Goal: Task Accomplishment & Management: Use online tool/utility

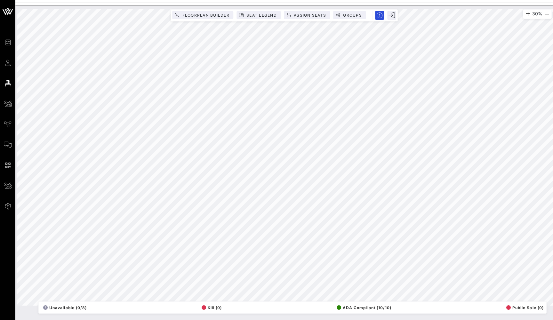
click at [546, 16] on icon "button" at bounding box center [547, 14] width 8 height 8
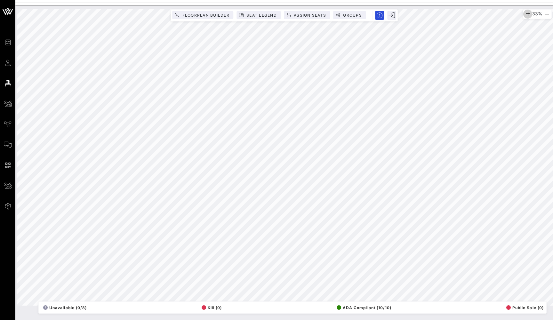
click at [526, 11] on icon "button" at bounding box center [528, 14] width 8 height 8
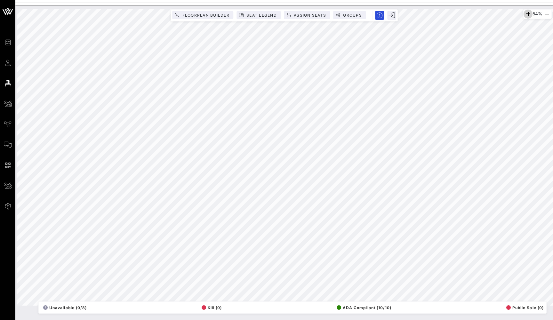
click at [526, 11] on icon "button" at bounding box center [528, 14] width 8 height 8
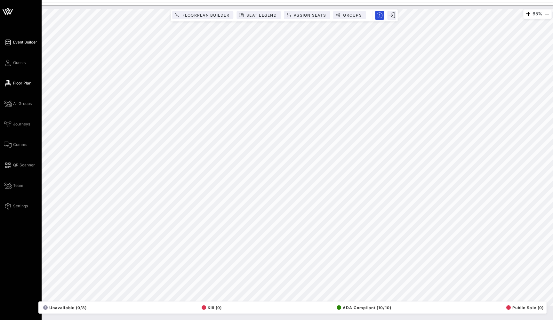
click at [20, 44] on span "Event Builder" at bounding box center [25, 42] width 24 height 6
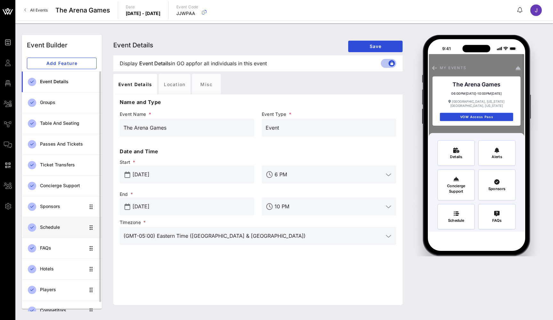
scroll to position [10, 0]
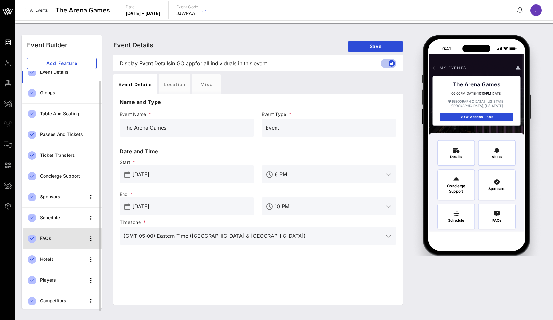
click at [46, 237] on div "FAQs" at bounding box center [62, 238] width 45 height 5
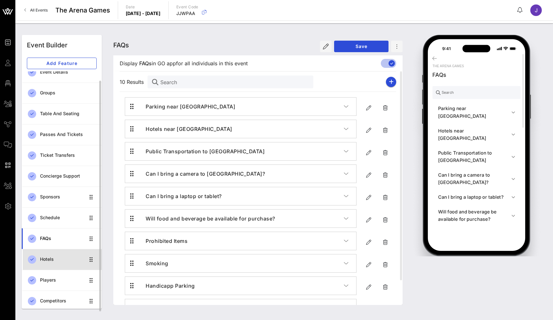
click at [49, 258] on div "Hotels" at bounding box center [62, 259] width 45 height 5
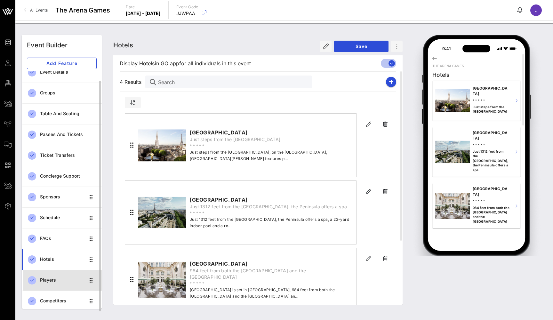
click at [46, 280] on div "Players" at bounding box center [62, 280] width 45 height 5
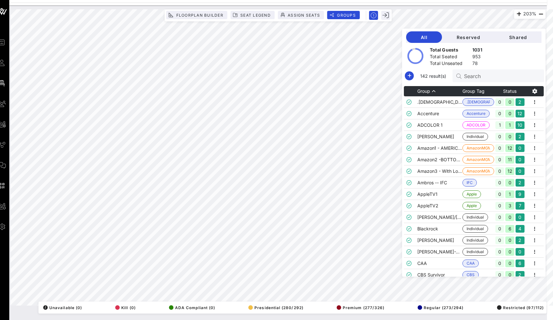
scroll to position [141, 0]
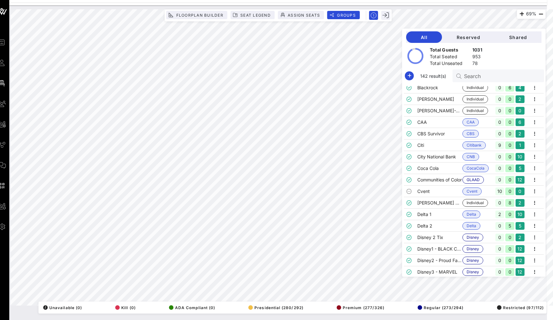
click at [426, 60] on div "69% Floorplan Builder Seat Legend Assign Seats Groups Exit All Reserved Shared …" at bounding box center [278, 157] width 535 height 296
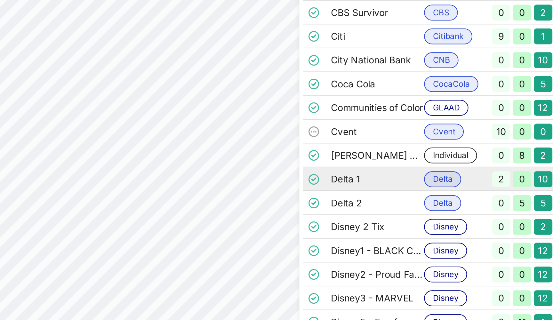
scroll to position [0, 6]
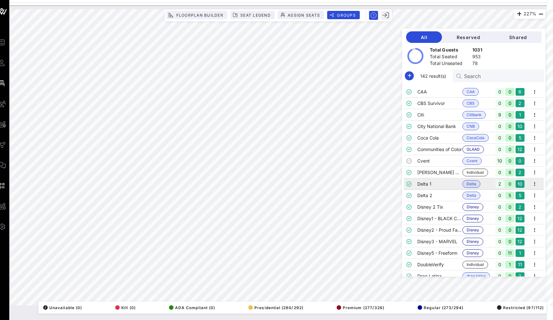
click at [413, 183] on td at bounding box center [410, 184] width 13 height 12
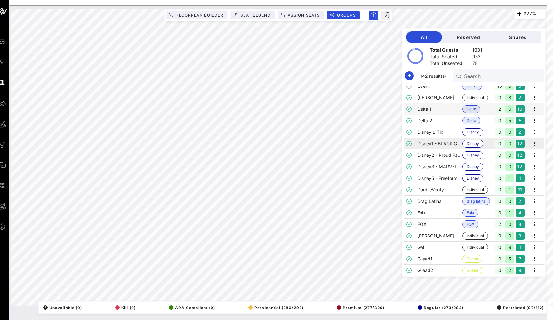
scroll to position [247, 0]
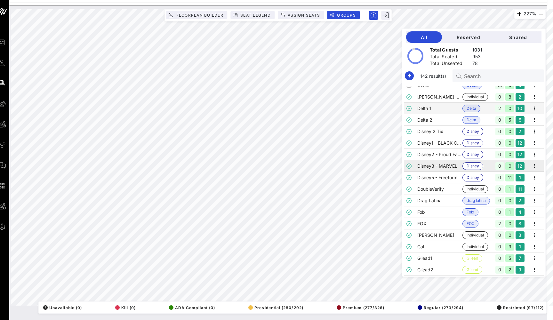
click at [421, 165] on td "Disney3 - MARVEL" at bounding box center [439, 166] width 45 height 12
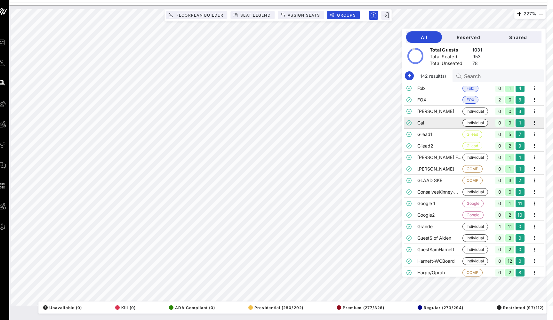
scroll to position [370, 0]
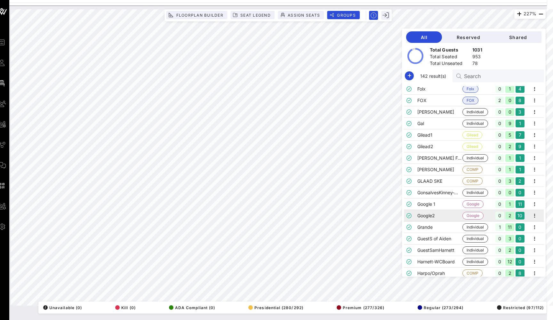
click at [425, 219] on td "Google2" at bounding box center [439, 216] width 45 height 12
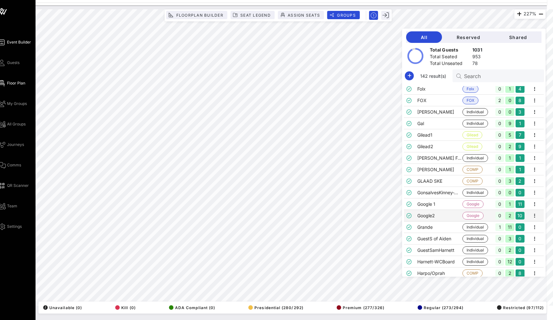
click at [8, 44] on span "Event Builder" at bounding box center [19, 42] width 24 height 6
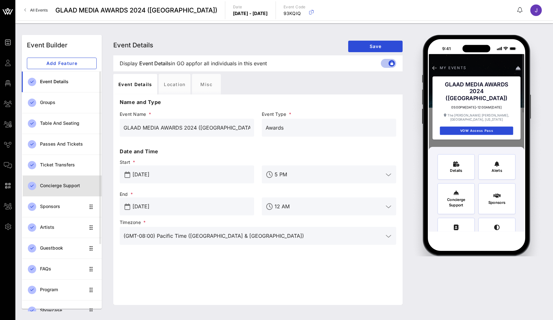
click at [56, 187] on div "Concierge Support" at bounding box center [68, 185] width 57 height 5
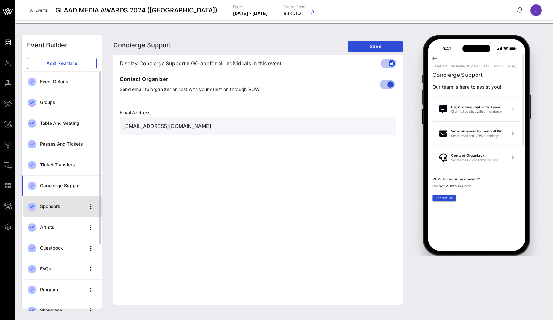
click at [46, 202] on div "Sponsors" at bounding box center [62, 206] width 45 height 13
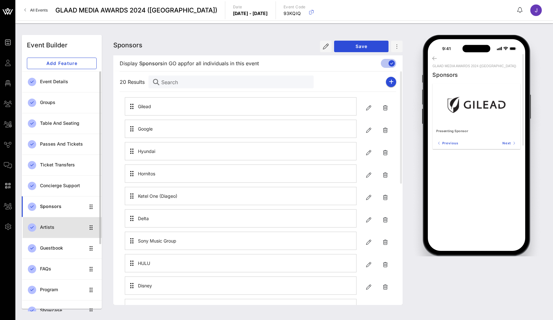
click at [44, 229] on div "Artists" at bounding box center [62, 227] width 45 height 5
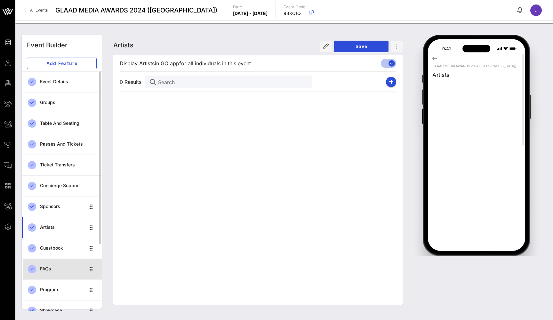
click at [49, 268] on div "FAQs" at bounding box center [62, 268] width 45 height 5
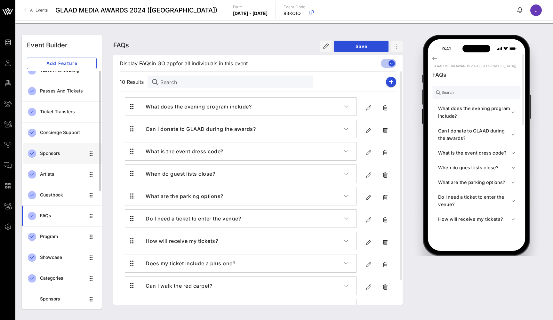
scroll to position [65, 0]
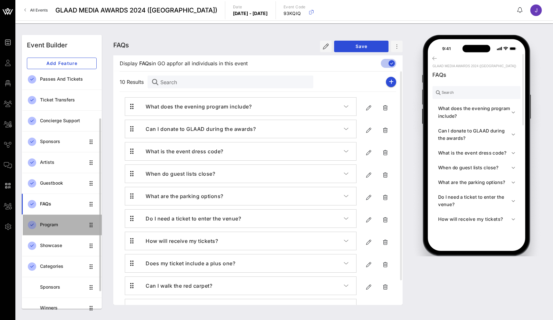
click at [54, 227] on div "Program" at bounding box center [62, 224] width 45 height 5
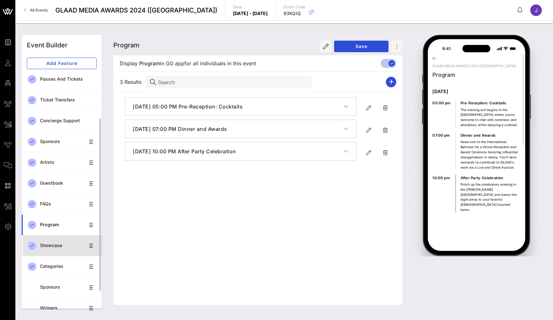
click at [50, 248] on div "Showcase" at bounding box center [62, 245] width 45 height 13
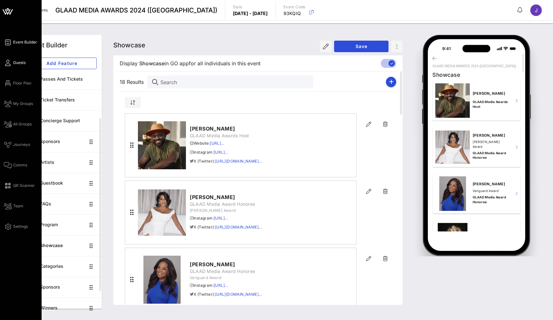
click at [7, 62] on icon at bounding box center [8, 62] width 8 height 1
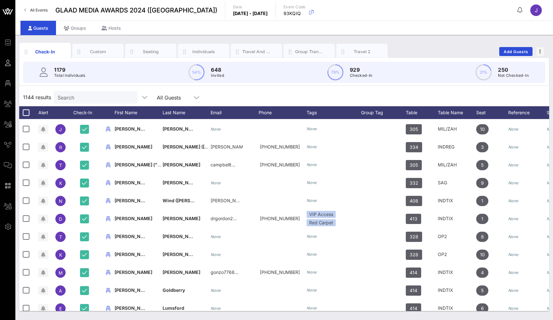
scroll to position [0, 0]
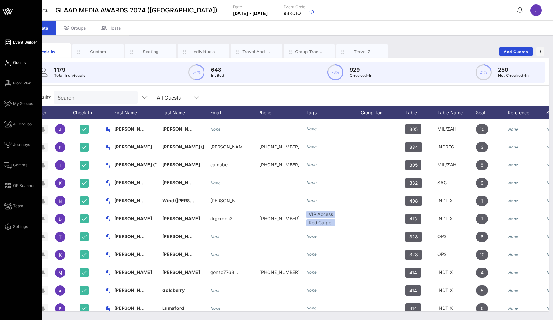
click at [28, 40] on span "Event Builder" at bounding box center [25, 42] width 24 height 6
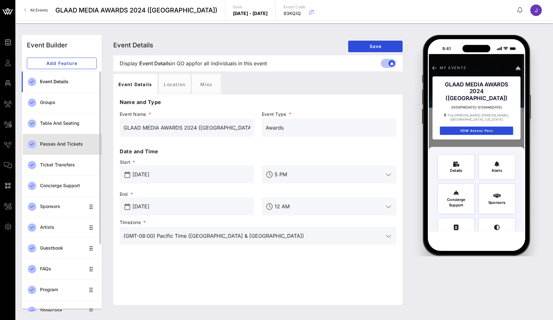
click at [71, 144] on div "Passes and Tickets" at bounding box center [68, 144] width 57 height 5
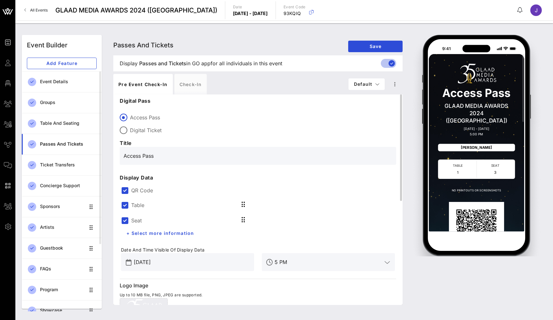
click at [140, 191] on label "QR Code" at bounding box center [263, 190] width 264 height 6
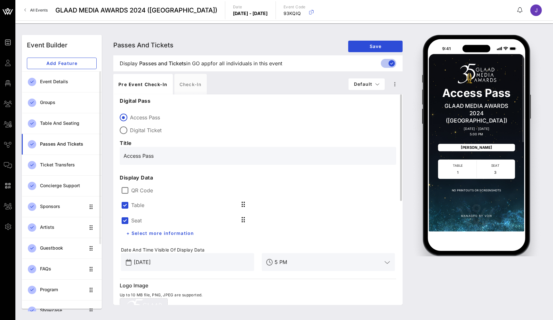
click at [137, 210] on div "Table" at bounding box center [187, 204] width 133 height 15
click at [138, 207] on label "Table" at bounding box center [137, 205] width 13 height 6
click at [136, 219] on label "Table" at bounding box center [137, 220] width 13 height 6
click at [157, 260] on input "Mar 14, 2024" at bounding box center [192, 262] width 117 height 10
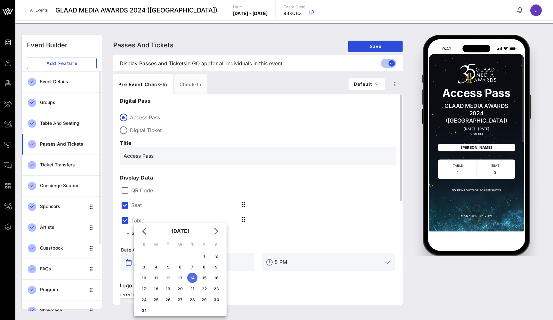
click at [296, 193] on label "QR Code" at bounding box center [263, 190] width 264 height 6
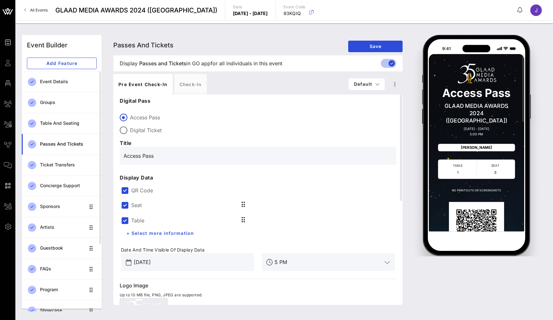
click at [135, 202] on label "Seat" at bounding box center [136, 205] width 11 height 6
click at [135, 218] on label "Seat" at bounding box center [136, 220] width 11 height 6
click at [129, 207] on div at bounding box center [124, 205] width 11 height 11
